Goal: Task Accomplishment & Management: Manage account settings

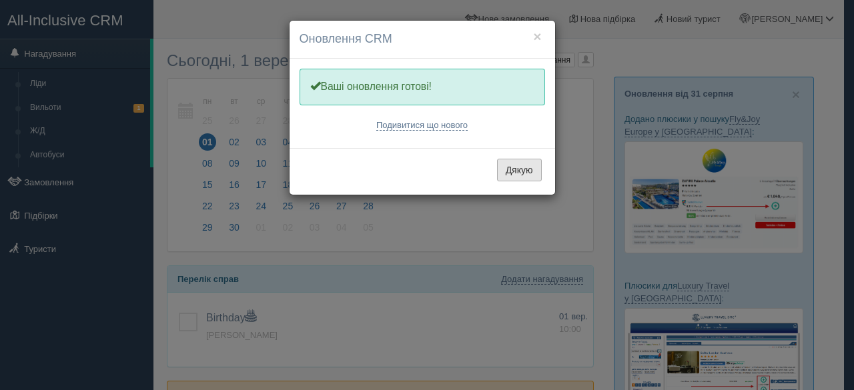
click at [518, 165] on button "Дякую" at bounding box center [519, 170] width 45 height 23
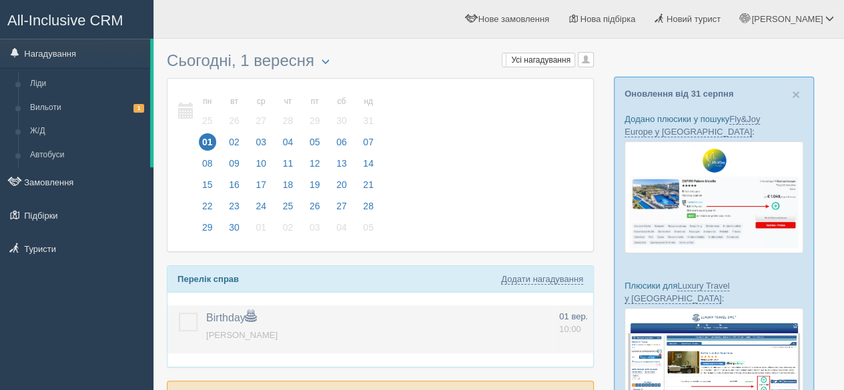
click at [179, 313] on label at bounding box center [179, 313] width 0 height 0
click at [0, 0] on input "checkbox" at bounding box center [0, 0] width 0 height 0
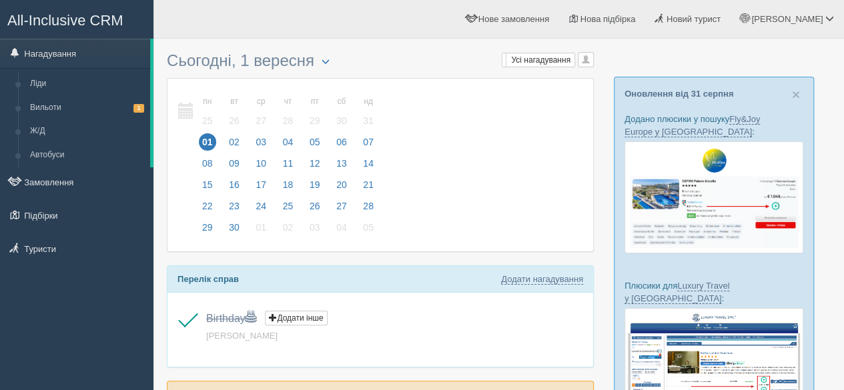
drag, startPoint x: 59, startPoint y: 181, endPoint x: 159, endPoint y: 132, distance: 111.3
click at [59, 181] on link "Замовлення" at bounding box center [76, 181] width 153 height 29
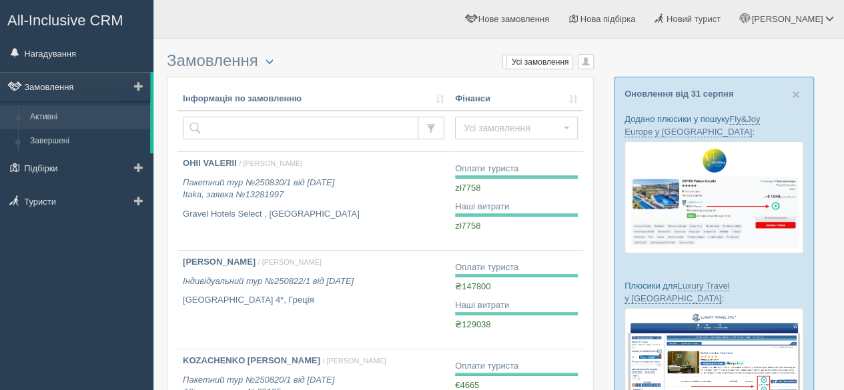
click at [70, 88] on link "Замовлення" at bounding box center [75, 86] width 150 height 29
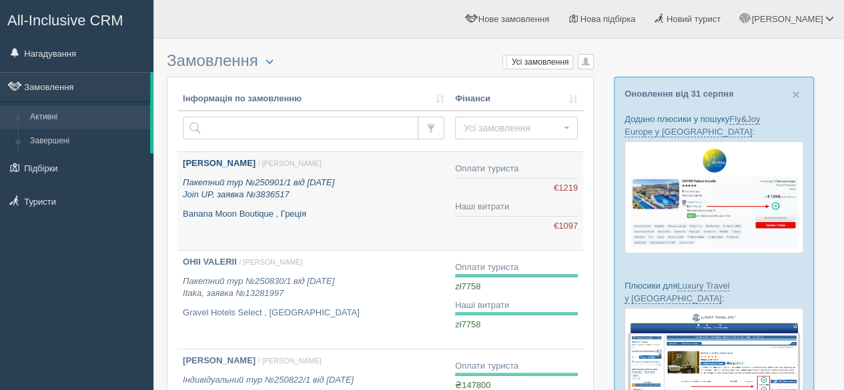
click at [340, 212] on p "Banana Moon Boutique , Греція" at bounding box center [314, 214] width 262 height 13
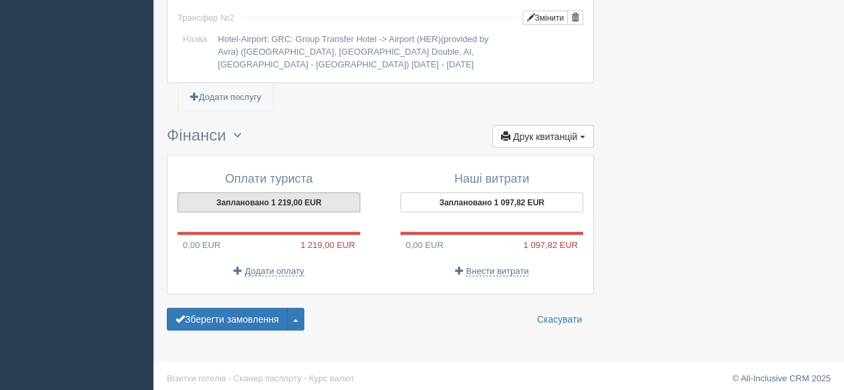
click at [285, 196] on button "Заплановано 1 219,00 EUR" at bounding box center [268, 203] width 183 height 20
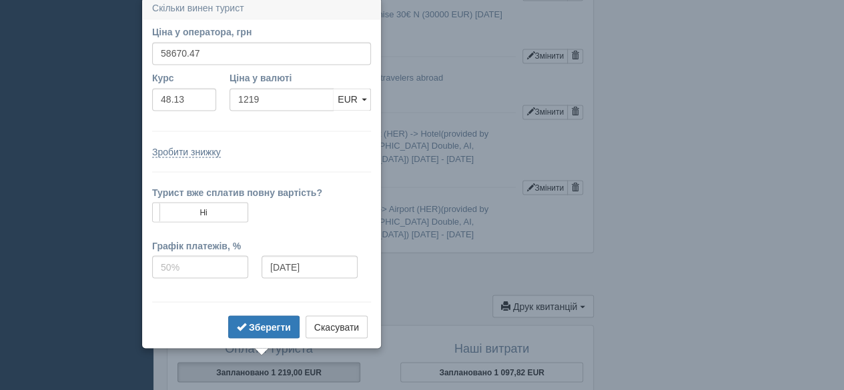
scroll to position [1111, 0]
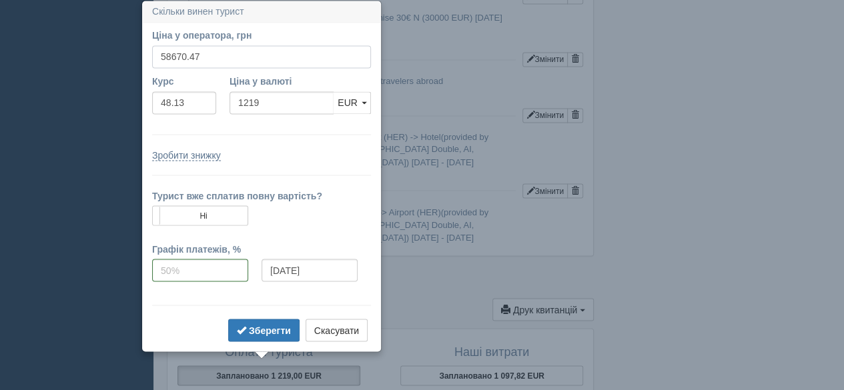
drag, startPoint x: 218, startPoint y: 59, endPoint x: 132, endPoint y: 59, distance: 85.4
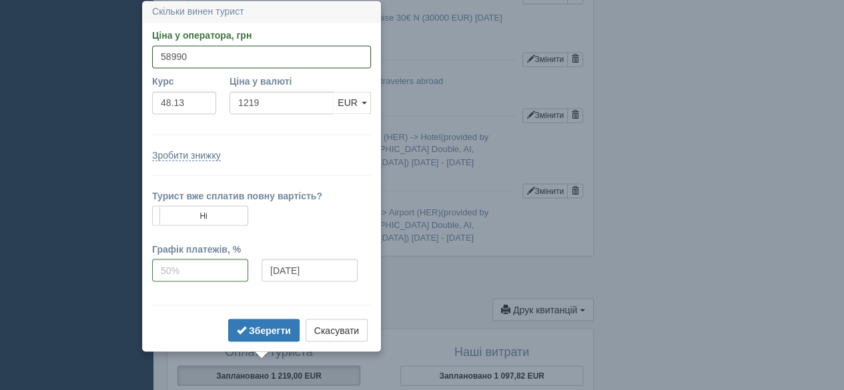
type input "58990"
type input "1225.64"
click at [291, 159] on div "Зробити знижку" at bounding box center [261, 154] width 219 height 13
click at [268, 328] on b "Зберегти" at bounding box center [270, 330] width 42 height 11
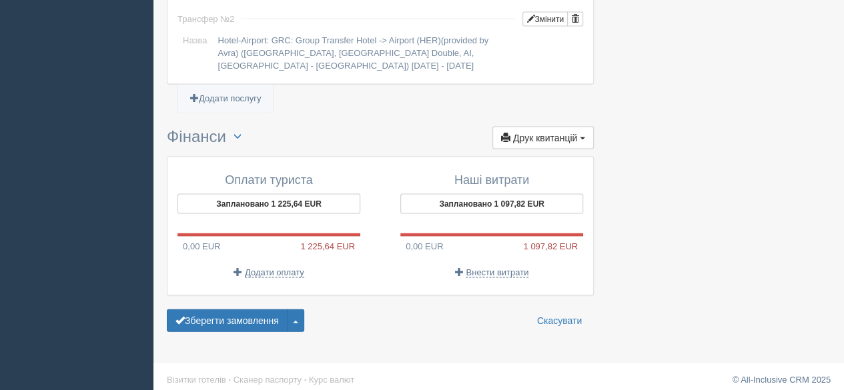
scroll to position [1284, 0]
click at [252, 266] on span "Додати оплату" at bounding box center [274, 271] width 59 height 11
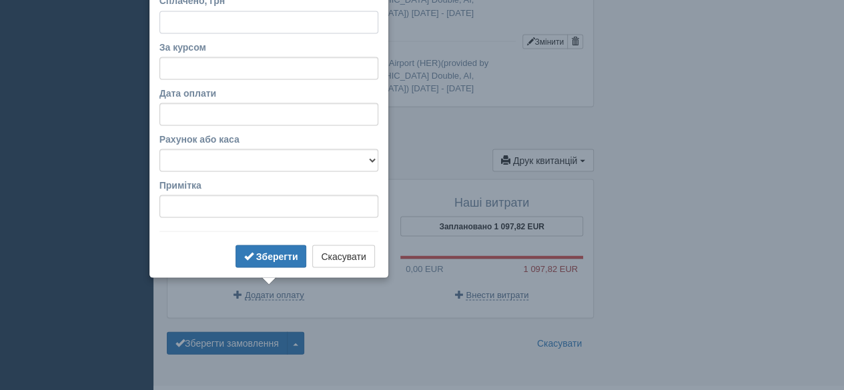
scroll to position [1225, 0]
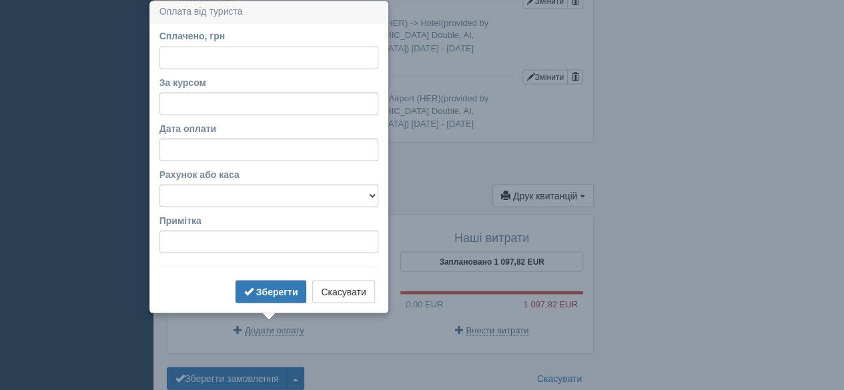
type input "5"
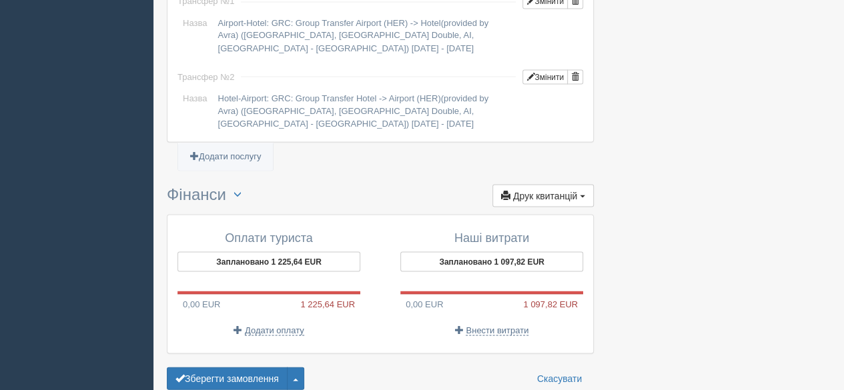
click at [296, 252] on button "Заплановано 1 225,64 EUR" at bounding box center [268, 262] width 183 height 20
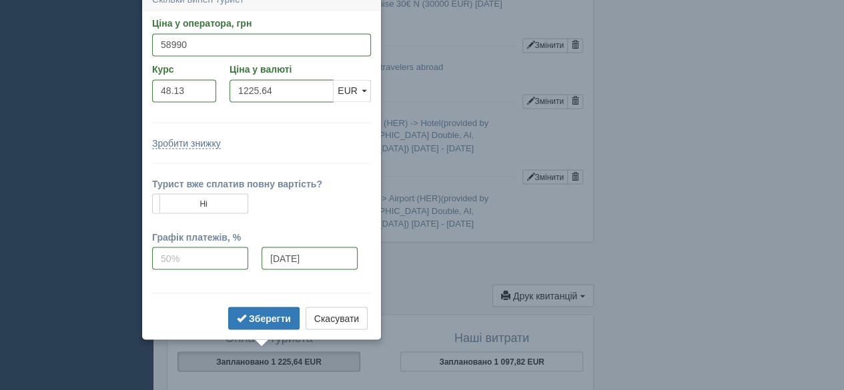
scroll to position [1113, 0]
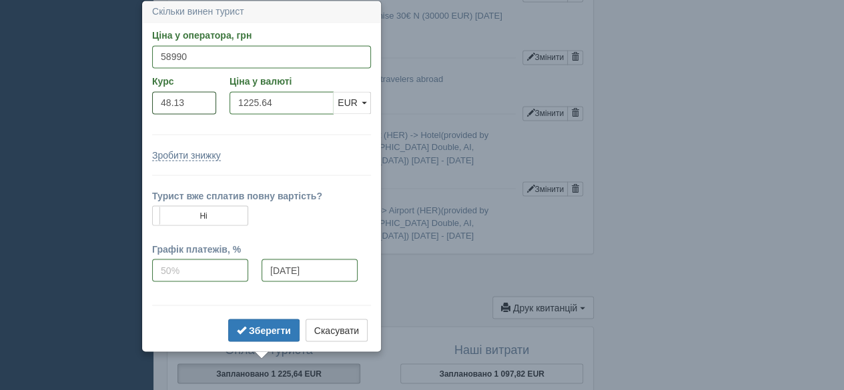
drag, startPoint x: 191, startPoint y: 103, endPoint x: 143, endPoint y: 101, distance: 47.4
click at [143, 101] on div "Ціна у оператора, грн 58990 Вказати ціну у валюті Курс 48.13 Ціна у валюті 1225…" at bounding box center [262, 187] width 238 height 328
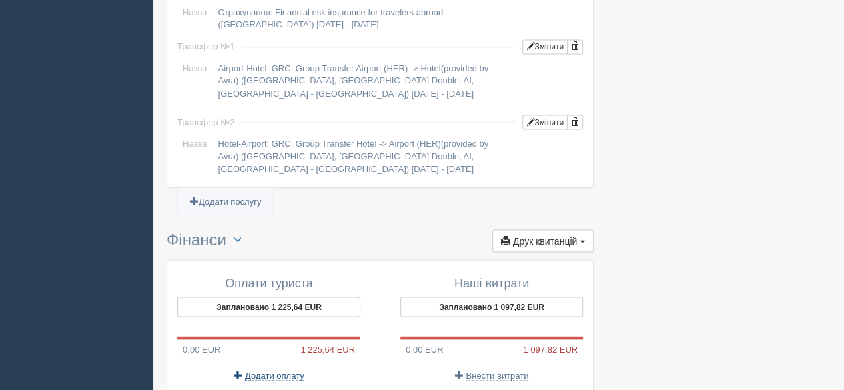
click at [273, 372] on span "Додати оплату" at bounding box center [274, 375] width 59 height 11
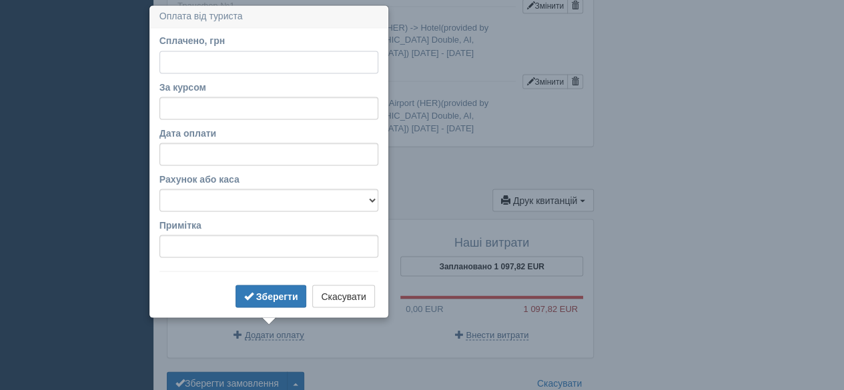
scroll to position [1225, 0]
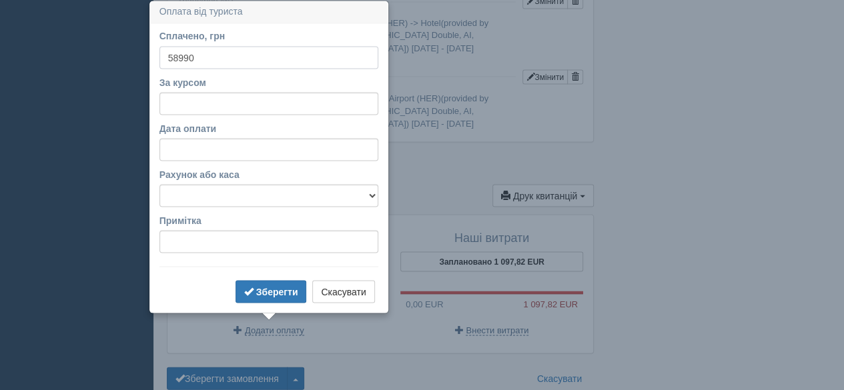
type input "58990"
click at [205, 103] on input "За курсом" at bounding box center [268, 103] width 219 height 23
paste input "48.13"
type input "48.13"
click at [204, 147] on input "Дата оплати" at bounding box center [268, 149] width 219 height 23
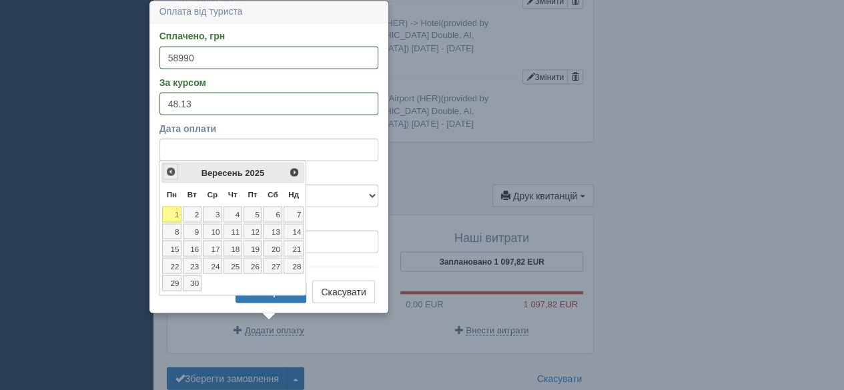
click at [169, 173] on span "<Попер" at bounding box center [170, 171] width 11 height 11
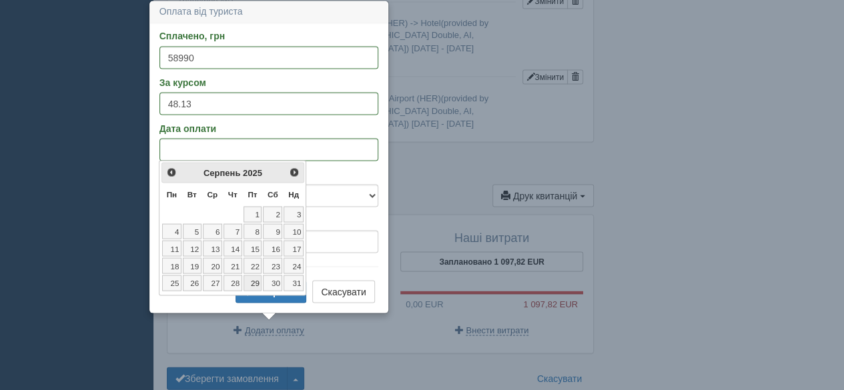
click at [250, 281] on link "29" at bounding box center [253, 283] width 19 height 16
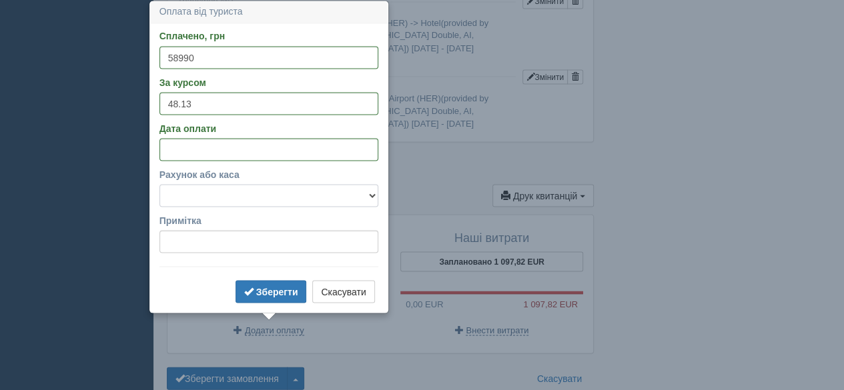
click at [224, 197] on select "Банковский счёт Наличная касса" at bounding box center [268, 195] width 219 height 23
select select "575"
click at [159, 184] on select "Банковский счёт Наличная касса" at bounding box center [268, 195] width 219 height 23
click at [190, 246] on input "Примітка" at bounding box center [268, 241] width 219 height 23
type input "Приват"
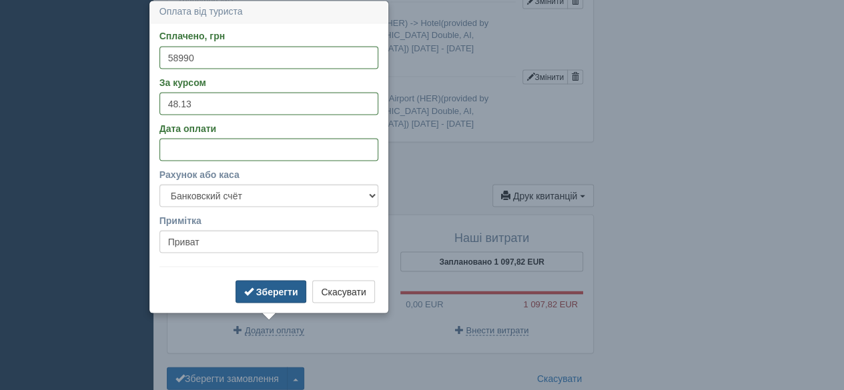
click at [266, 286] on b "Зберегти" at bounding box center [277, 291] width 42 height 11
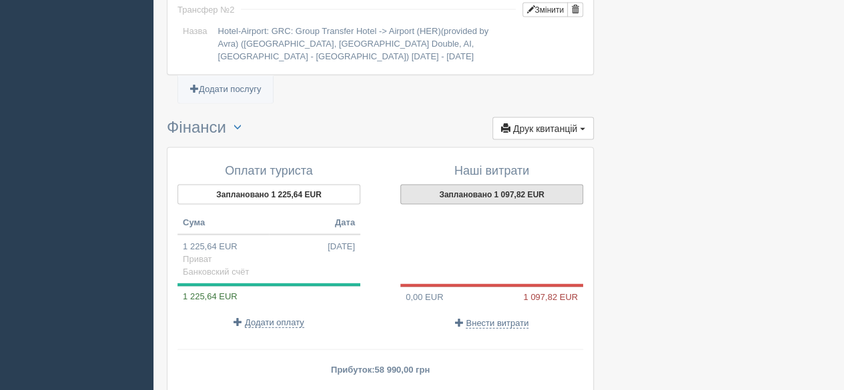
click at [520, 194] on button "Заплановано 1 097,82 EUR" at bounding box center [491, 195] width 183 height 20
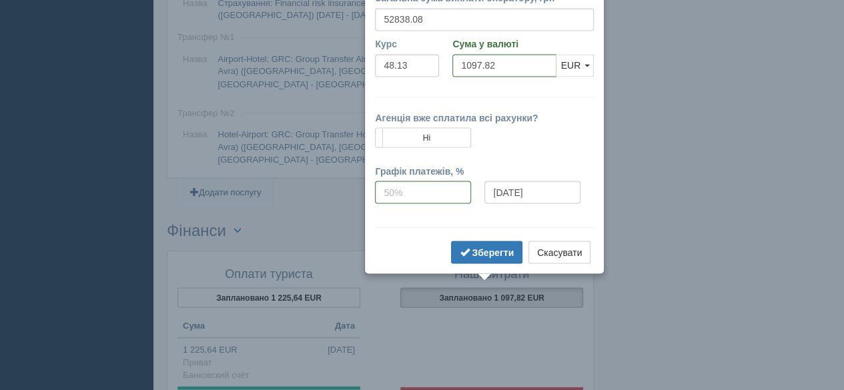
scroll to position [1152, 0]
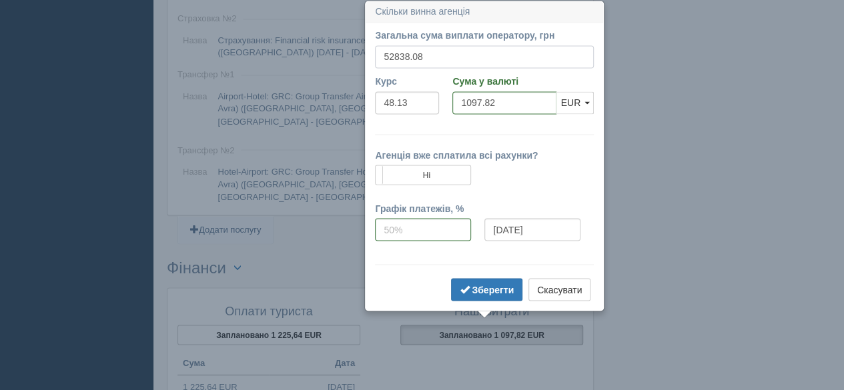
drag, startPoint x: 442, startPoint y: 56, endPoint x: 292, endPoint y: 55, distance: 150.1
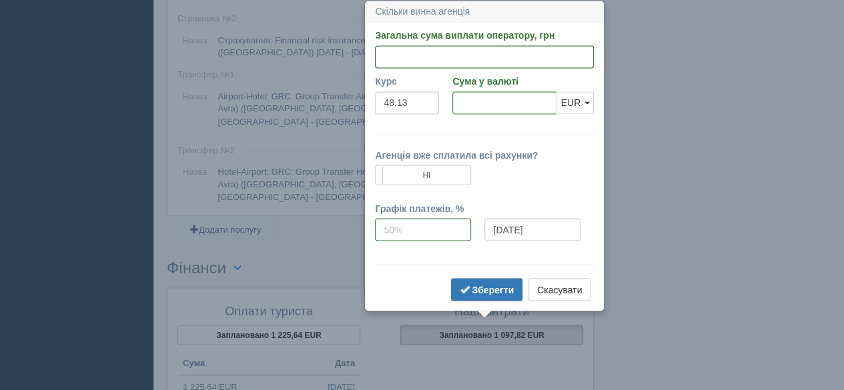
paste input "52910.68"
type input "52910.68"
type input "1099.33"
click at [484, 104] on input "1099.33" at bounding box center [504, 102] width 104 height 23
click at [503, 289] on b "Зберегти" at bounding box center [493, 289] width 42 height 11
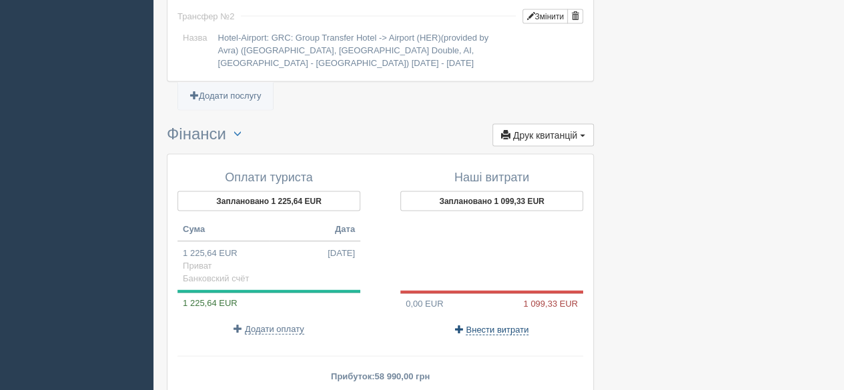
click at [504, 325] on span "Внести витрати" at bounding box center [497, 330] width 63 height 11
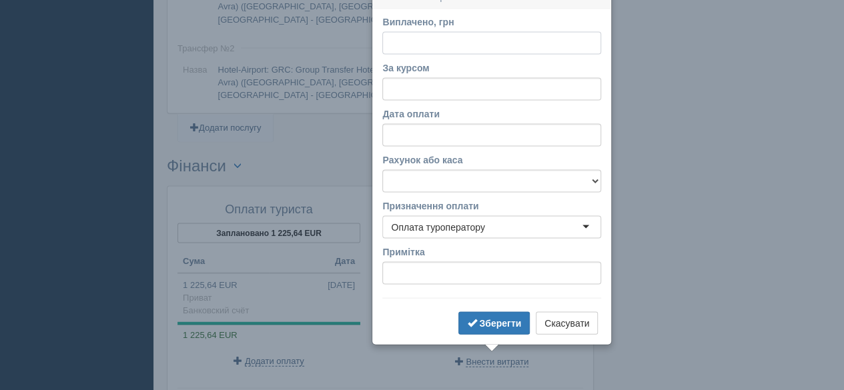
scroll to position [1239, 0]
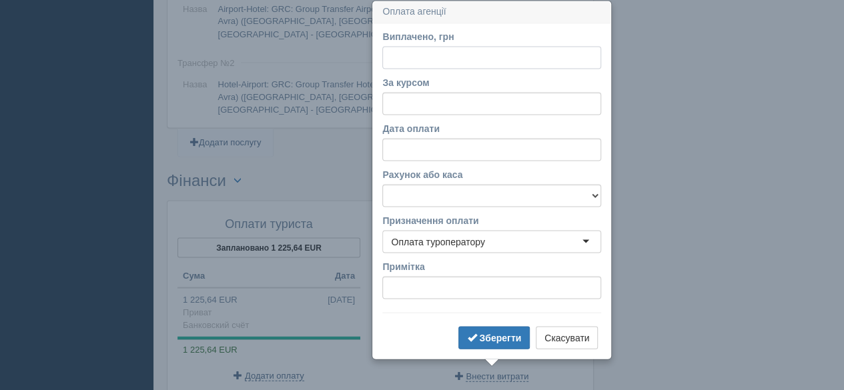
paste input "52910.68"
type input "52910.68"
click at [574, 331] on button "Скасувати" at bounding box center [567, 337] width 62 height 23
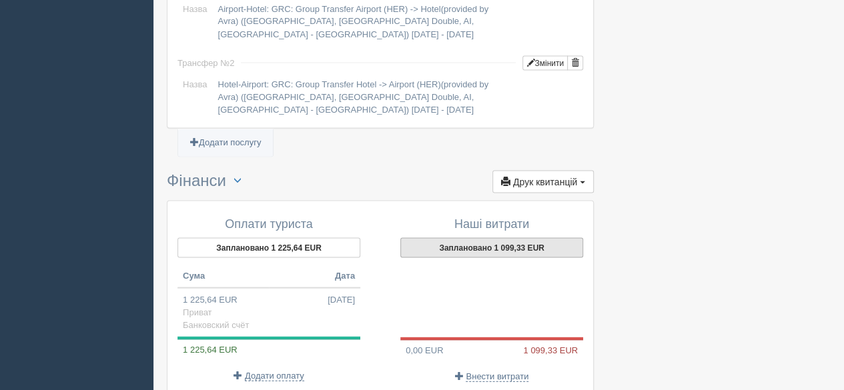
click at [493, 246] on button "Заплановано 1 099,33 EUR" at bounding box center [491, 248] width 183 height 20
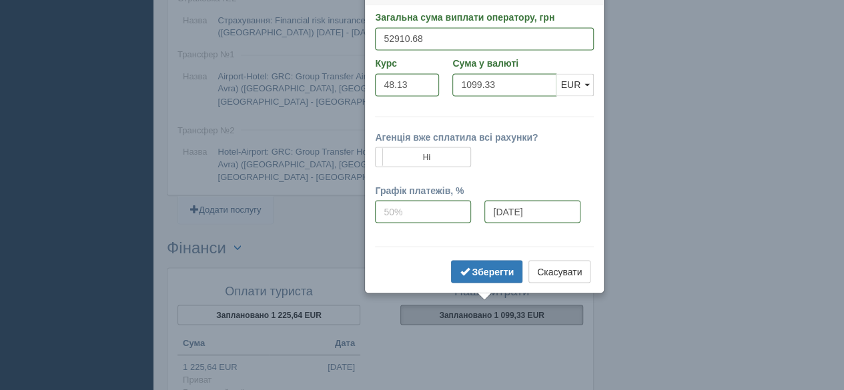
scroll to position [1154, 0]
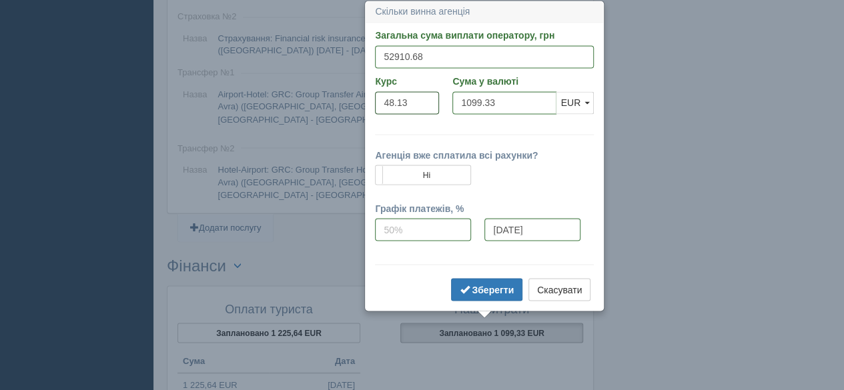
drag, startPoint x: 415, startPoint y: 105, endPoint x: 343, endPoint y: 98, distance: 72.4
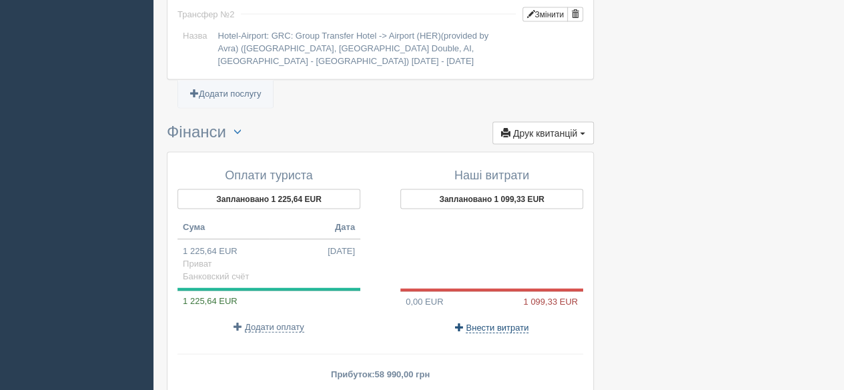
click at [509, 325] on span "Внести витрати" at bounding box center [497, 328] width 63 height 11
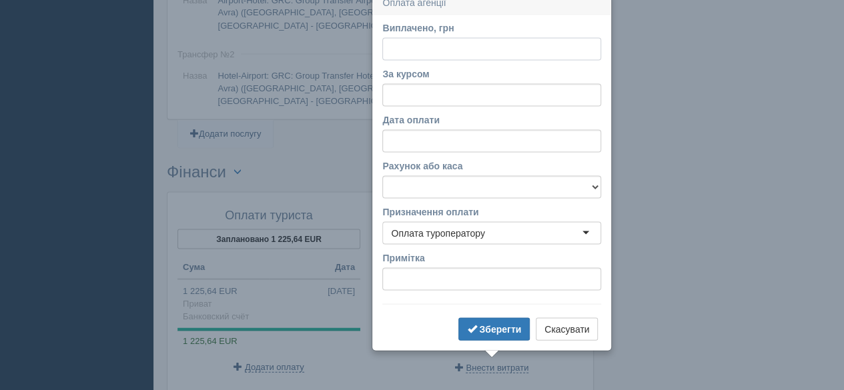
scroll to position [1239, 0]
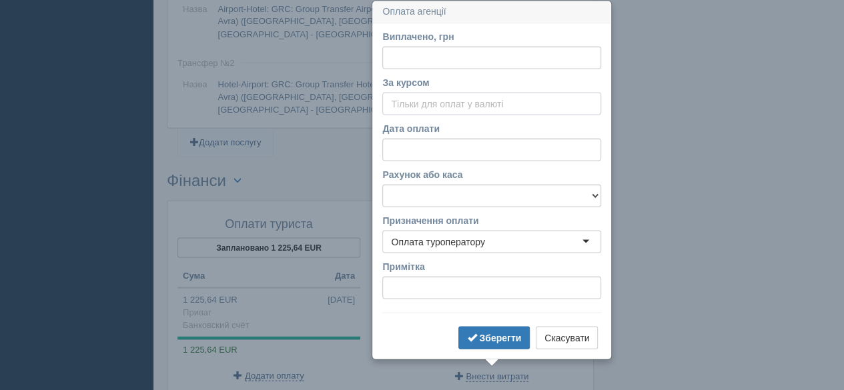
click at [422, 113] on input "За курсом" at bounding box center [491, 103] width 219 height 23
paste input "48.13"
type input "48.13"
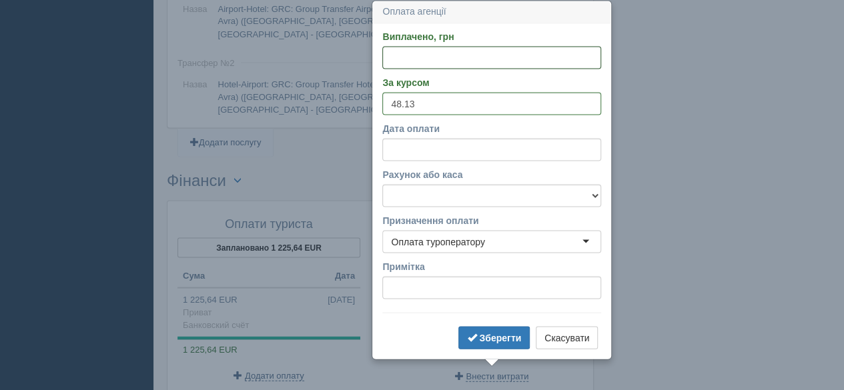
click at [446, 57] on input "Виплачено, грн" at bounding box center [491, 57] width 219 height 23
paste input "52910.68"
type input "52910.68"
click at [394, 185] on select "Банковский счёт Наличная касса" at bounding box center [491, 195] width 219 height 23
select select "575"
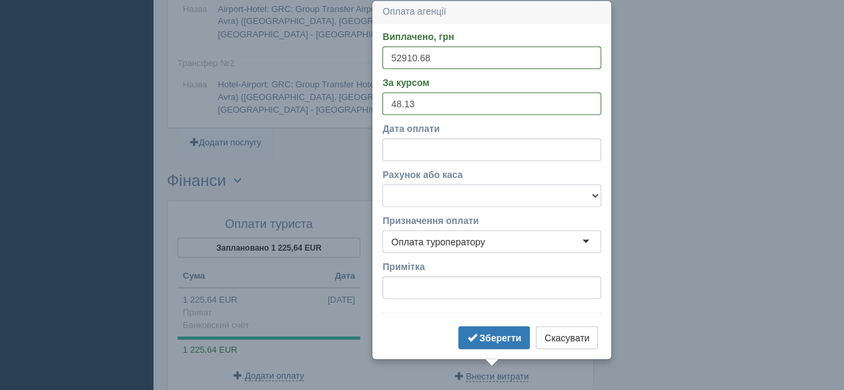
click at [382, 184] on select "Банковский счёт Наличная касса" at bounding box center [491, 195] width 219 height 23
click at [497, 334] on b "Зберегти" at bounding box center [500, 337] width 42 height 11
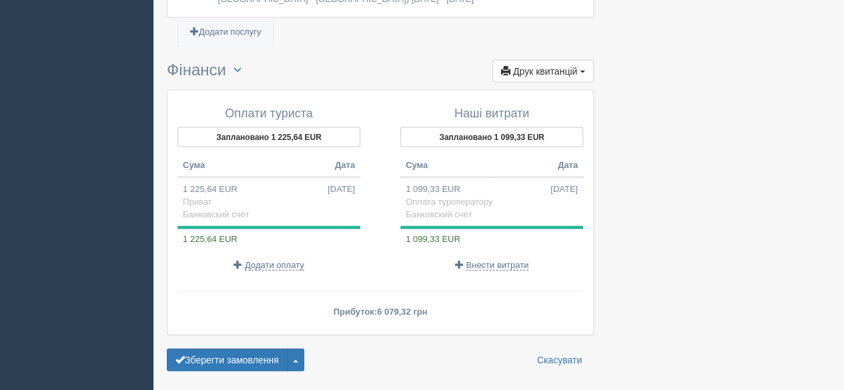
scroll to position [1372, 0]
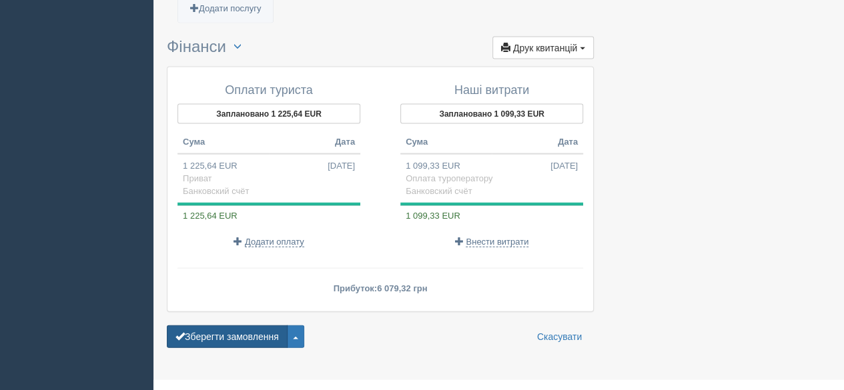
click at [228, 332] on button "Зберегти замовлення" at bounding box center [227, 337] width 121 height 23
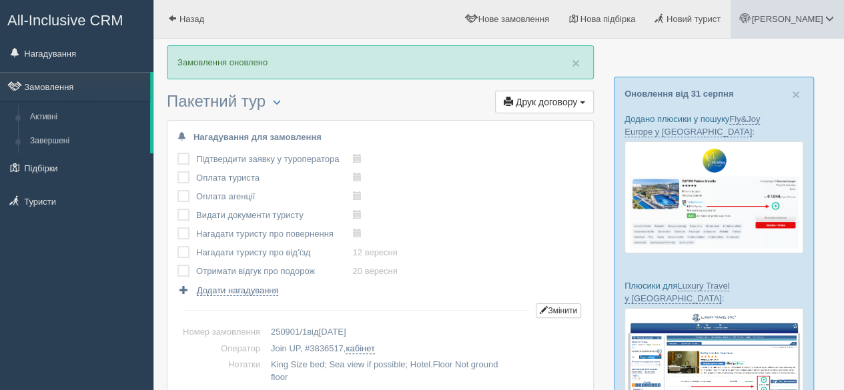
click at [820, 10] on link "[PERSON_NAME]" at bounding box center [787, 19] width 113 height 38
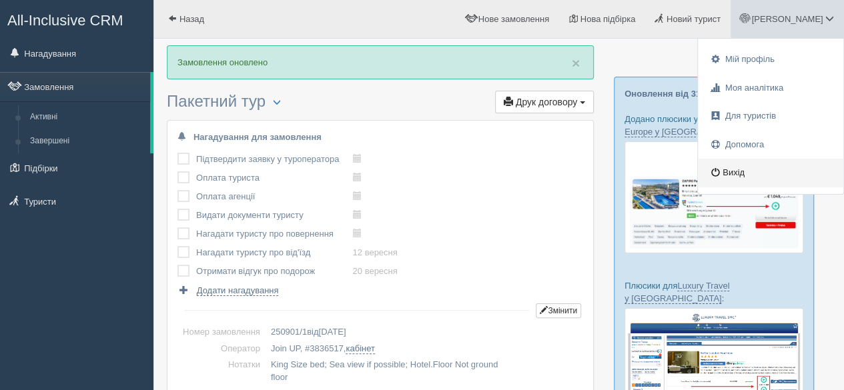
click at [737, 181] on link "Вихід" at bounding box center [770, 173] width 145 height 29
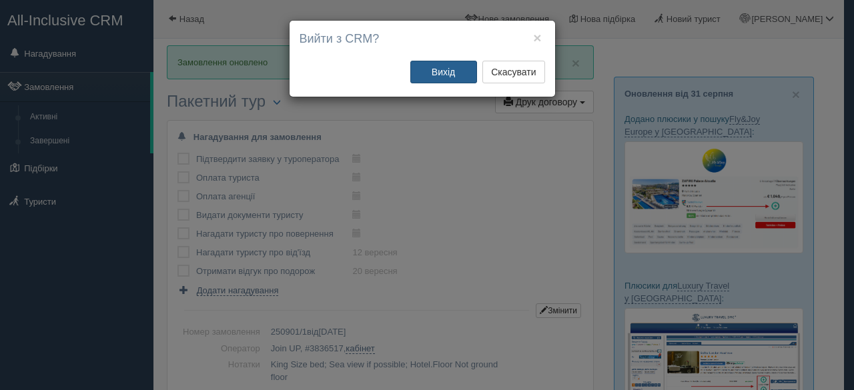
click at [446, 75] on button "Вихід" at bounding box center [443, 72] width 67 height 23
